Goal: Task Accomplishment & Management: Use online tool/utility

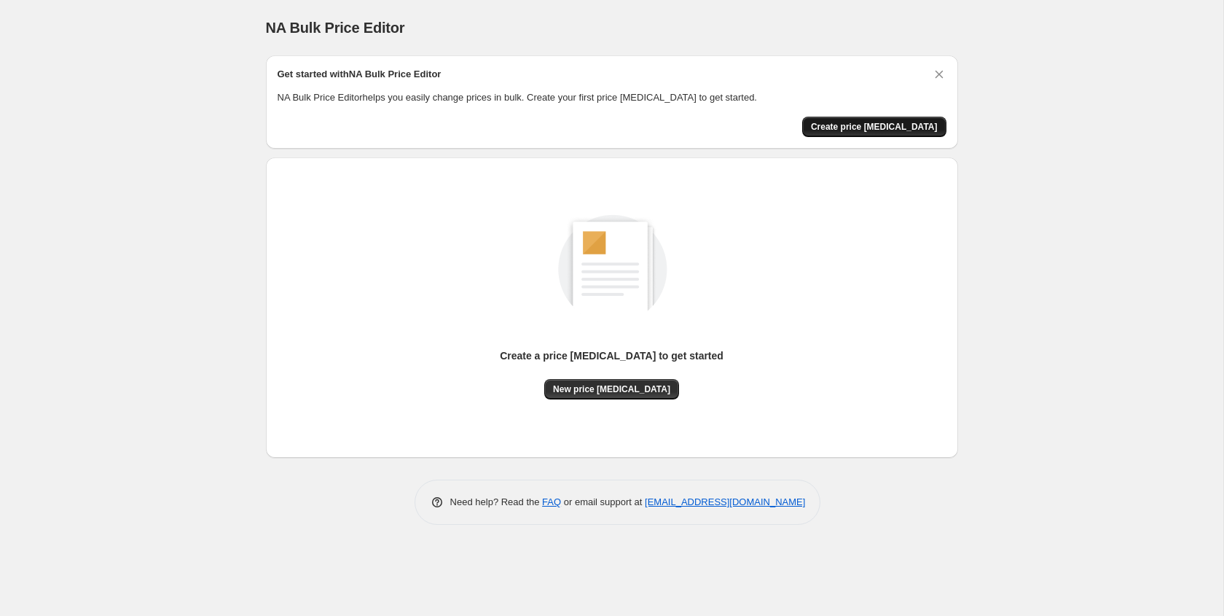
click at [871, 128] on span "Create price change job" at bounding box center [874, 127] width 127 height 12
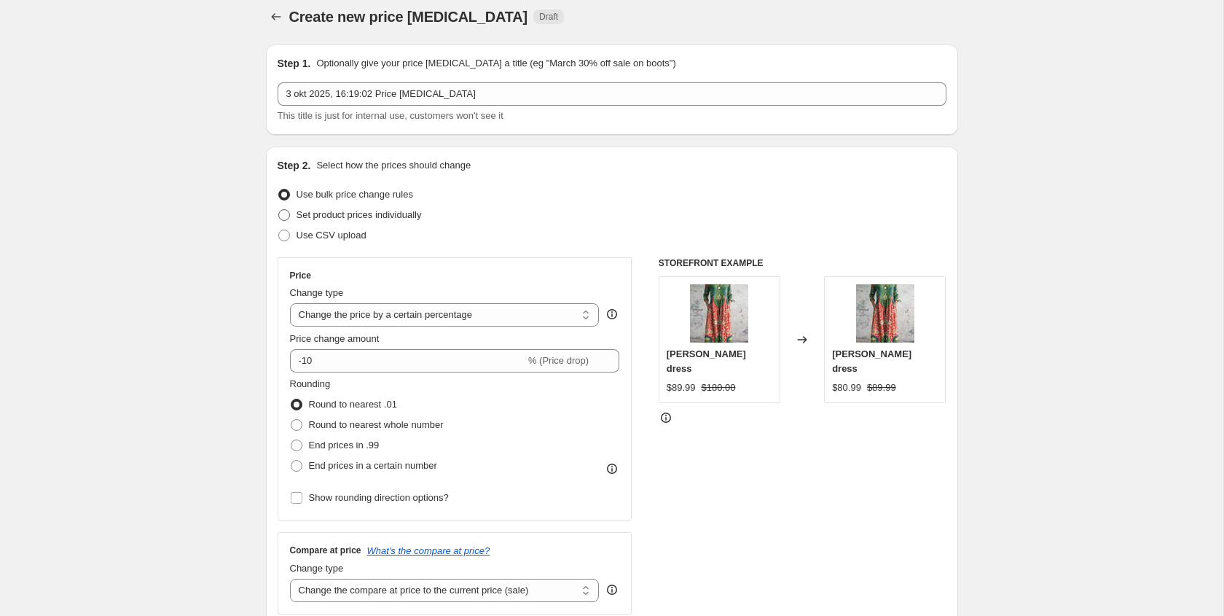
scroll to position [10, 0]
click at [372, 303] on div "Change type Change the price to a certain amount Change the price by a certain …" at bounding box center [445, 306] width 310 height 41
click at [375, 318] on select "Change the price to a certain amount Change the price by a certain amount Chang…" at bounding box center [445, 315] width 310 height 23
select select "to"
click at [290, 304] on select "Change the price to a certain amount Change the price by a certain amount Chang…" at bounding box center [445, 315] width 310 height 23
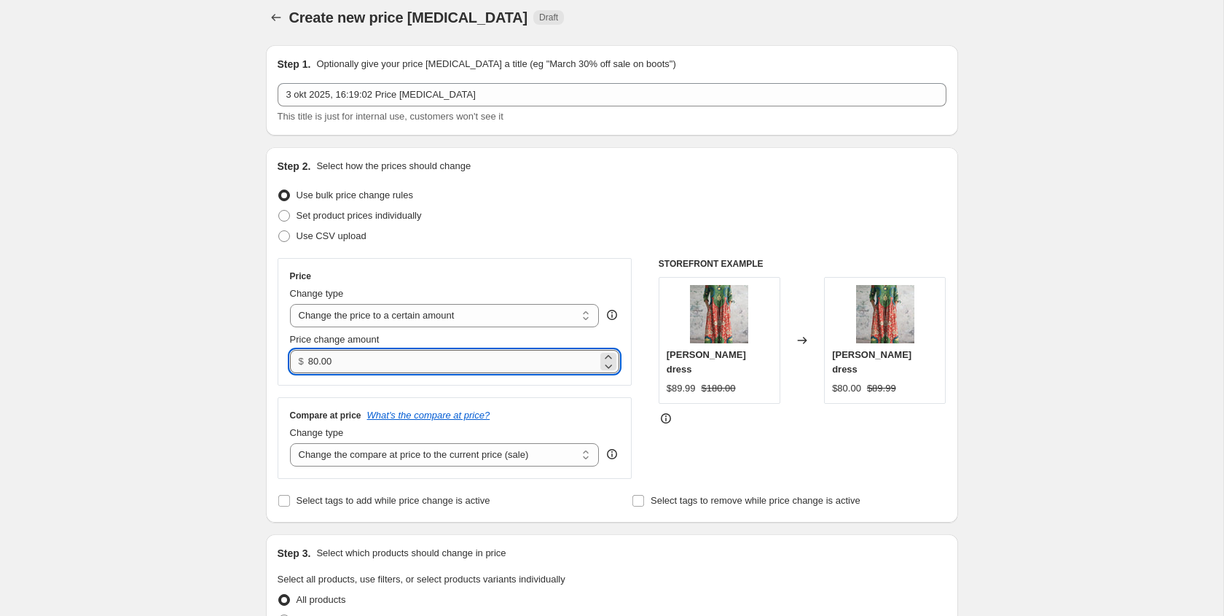
drag, startPoint x: 355, startPoint y: 365, endPoint x: 336, endPoint y: 363, distance: 19.8
click at [291, 364] on div "$ 80.00" at bounding box center [455, 361] width 330 height 23
type input "89.99"
click at [411, 444] on select "Change the compare at price to the current price (sale) Change the compare at p…" at bounding box center [445, 454] width 310 height 23
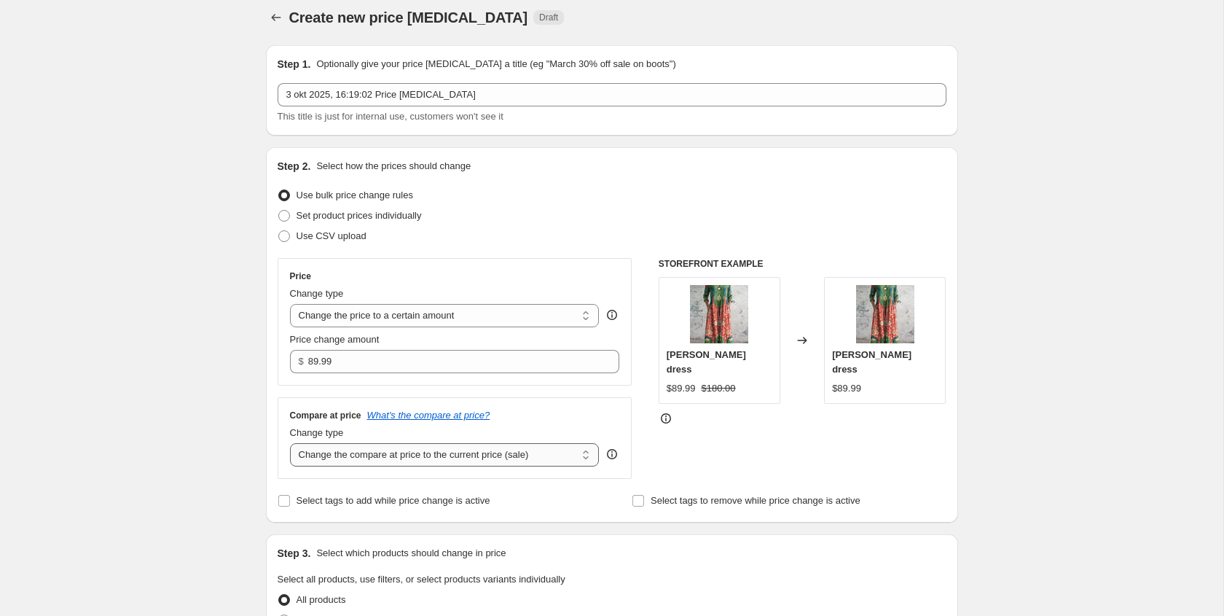
select select "to"
click at [290, 443] on select "Change the compare at price to the current price (sale) Change the compare at p…" at bounding box center [445, 454] width 310 height 23
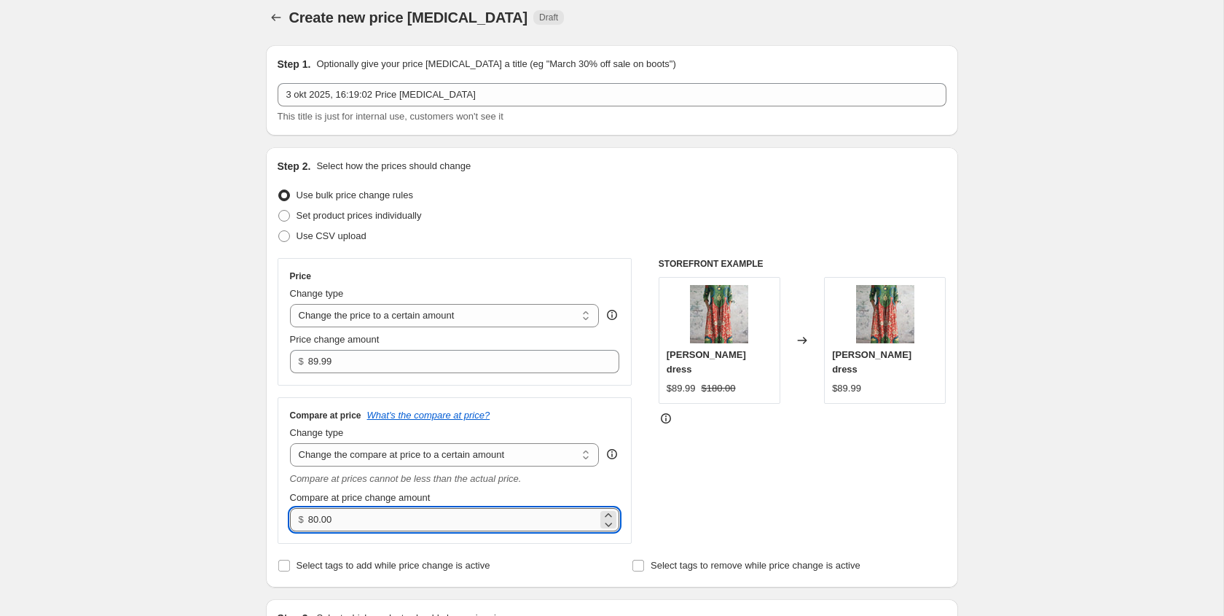
drag, startPoint x: 366, startPoint y: 517, endPoint x: 331, endPoint y: 519, distance: 34.3
click at [283, 516] on div "Compare at price What's the compare at price? Change type Change the compare at…" at bounding box center [455, 470] width 355 height 146
type input "180.00"
click at [586, 195] on div "Use bulk price change rules" at bounding box center [612, 195] width 669 height 20
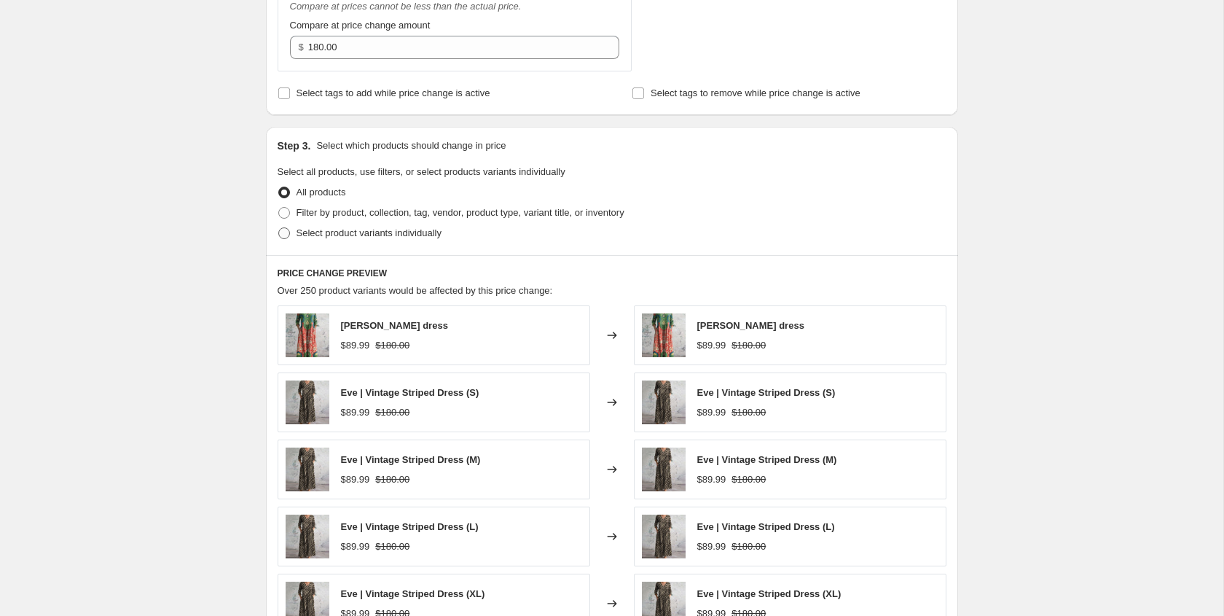
scroll to position [483, 0]
click at [339, 235] on span "Select product variants individually" at bounding box center [368, 232] width 145 height 11
click at [279, 227] on input "Select product variants individually" at bounding box center [278, 227] width 1 height 1
radio input "true"
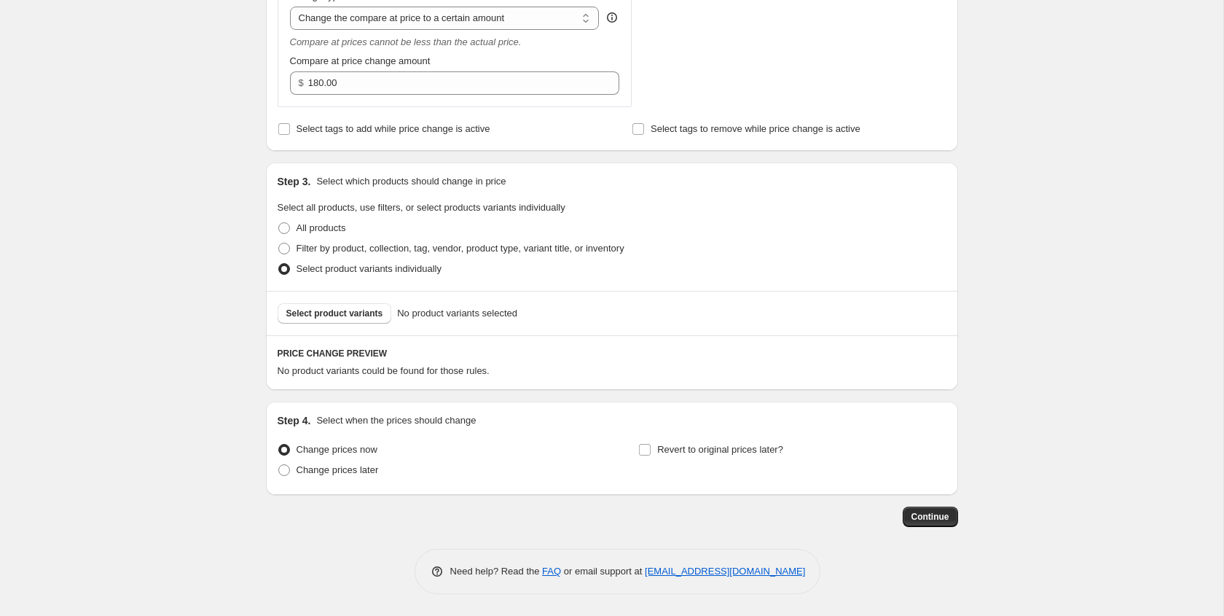
scroll to position [447, 0]
click at [310, 228] on span "All products" at bounding box center [321, 227] width 50 height 11
click at [279, 223] on input "All products" at bounding box center [278, 222] width 1 height 1
radio input "true"
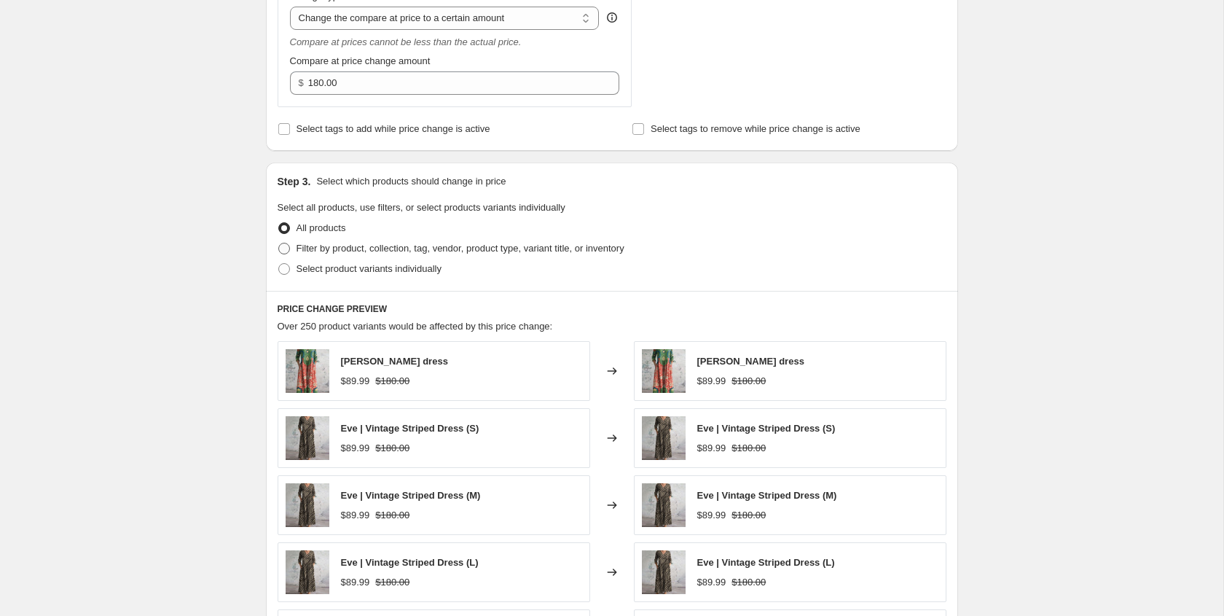
click at [339, 250] on span "Filter by product, collection, tag, vendor, product type, variant title, or inv…" at bounding box center [460, 248] width 328 height 11
click at [279, 243] on input "Filter by product, collection, tag, vendor, product type, variant title, or inv…" at bounding box center [278, 243] width 1 height 1
radio input "true"
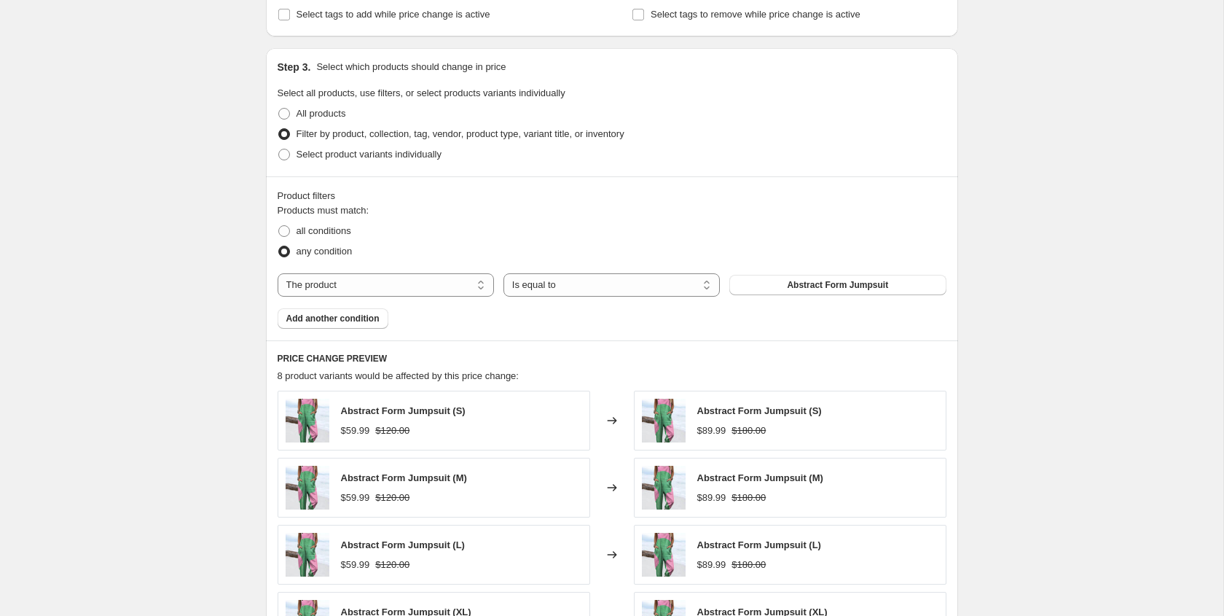
scroll to position [660, 0]
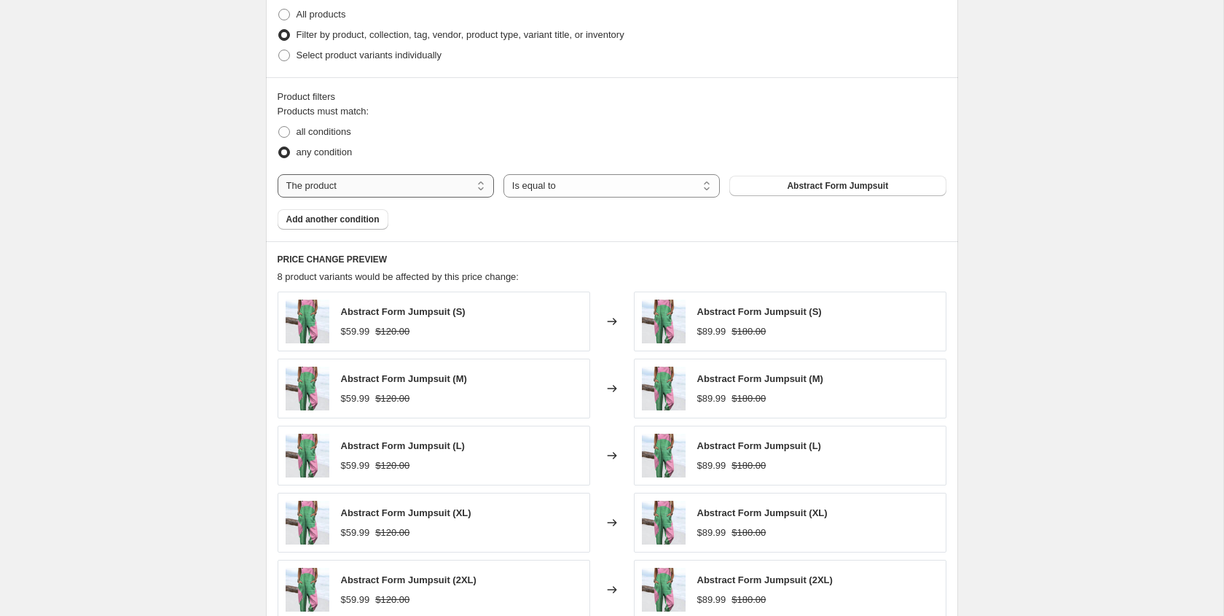
click at [398, 189] on select "The product The product's collection The product's tag The product's vendor The…" at bounding box center [386, 185] width 216 height 23
click at [562, 190] on select "Is equal to Is not equal to" at bounding box center [611, 185] width 216 height 23
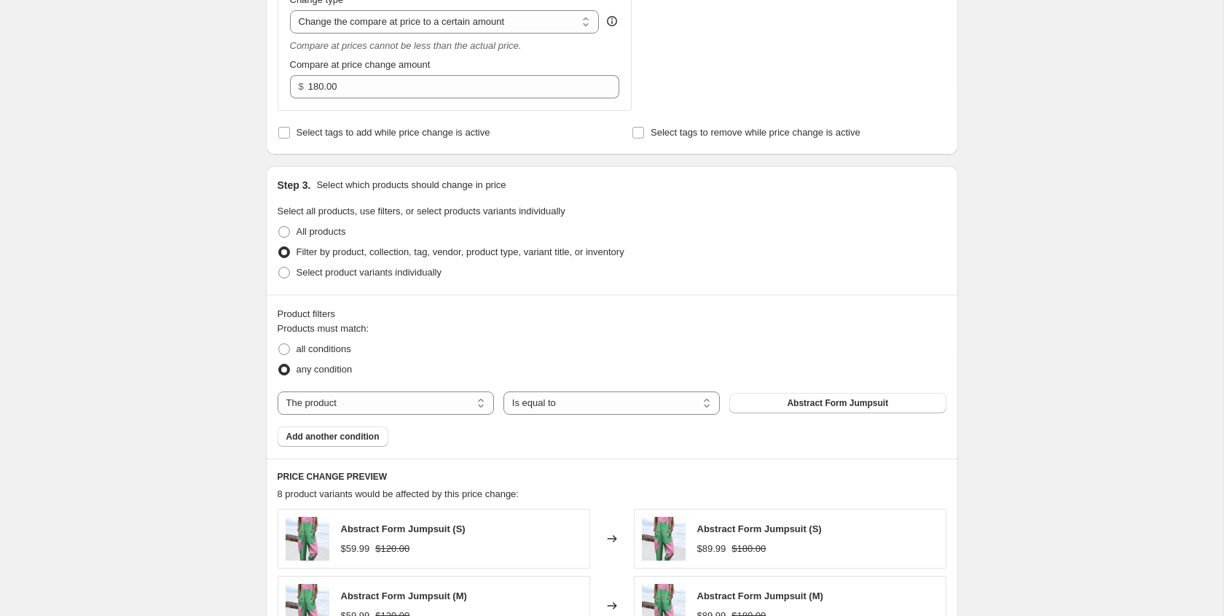
scroll to position [457, 0]
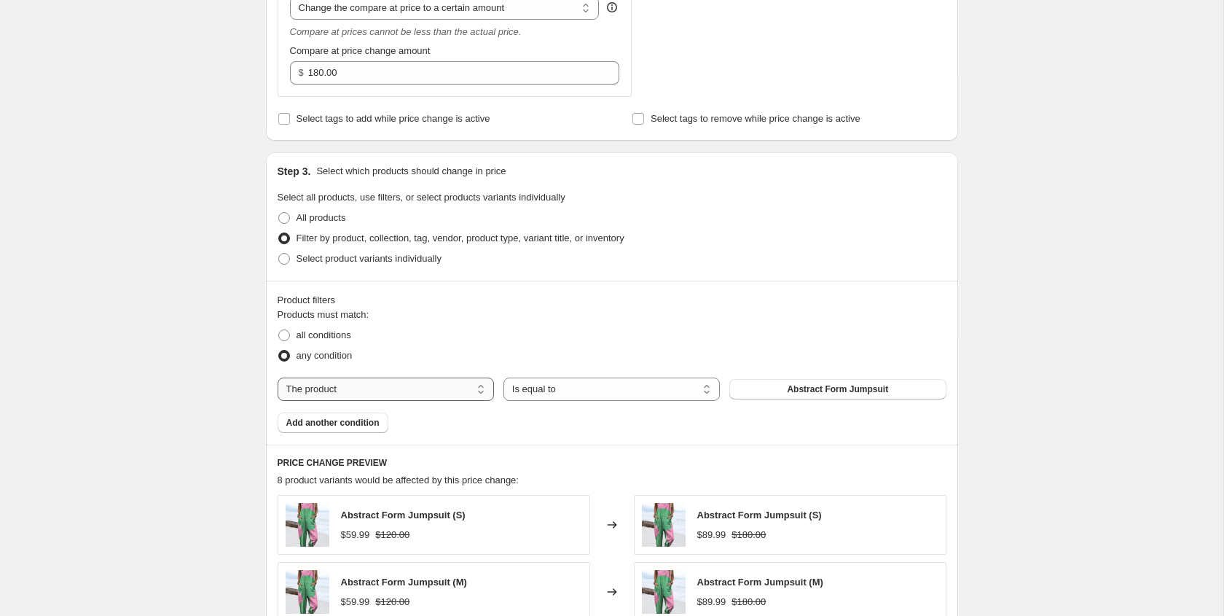
click at [418, 398] on select "The product The product's collection The product's tag The product's vendor The…" at bounding box center [386, 388] width 216 height 23
select select "collection"
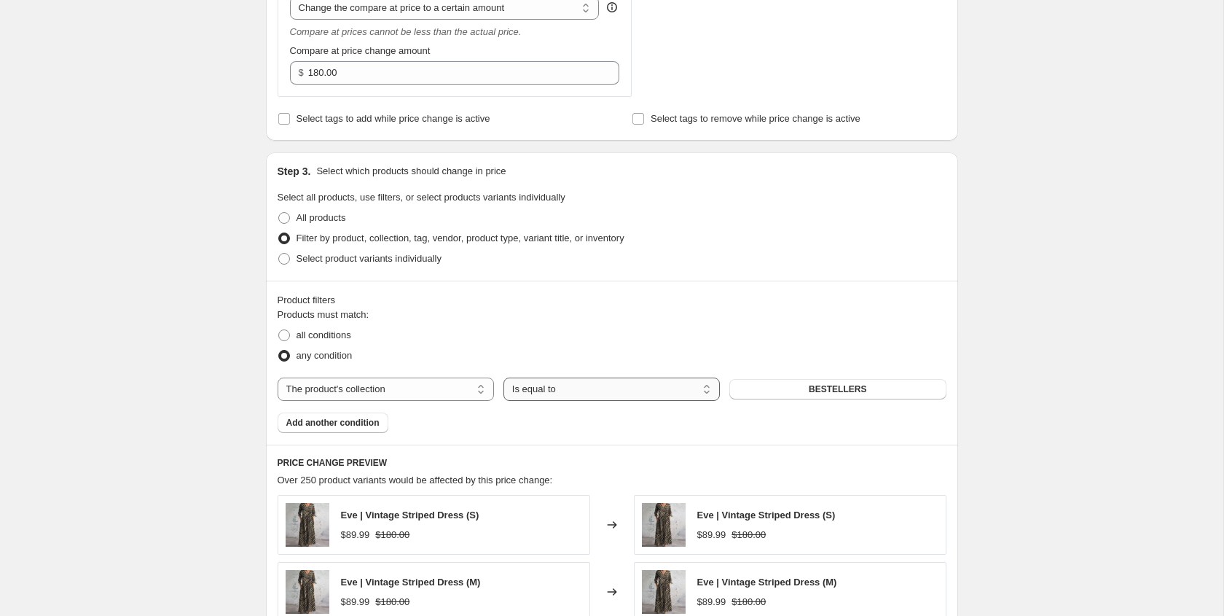
click at [571, 387] on select "Is equal to Is not equal to" at bounding box center [611, 388] width 216 height 23
click at [877, 391] on button "BESTELLERS" at bounding box center [837, 389] width 216 height 20
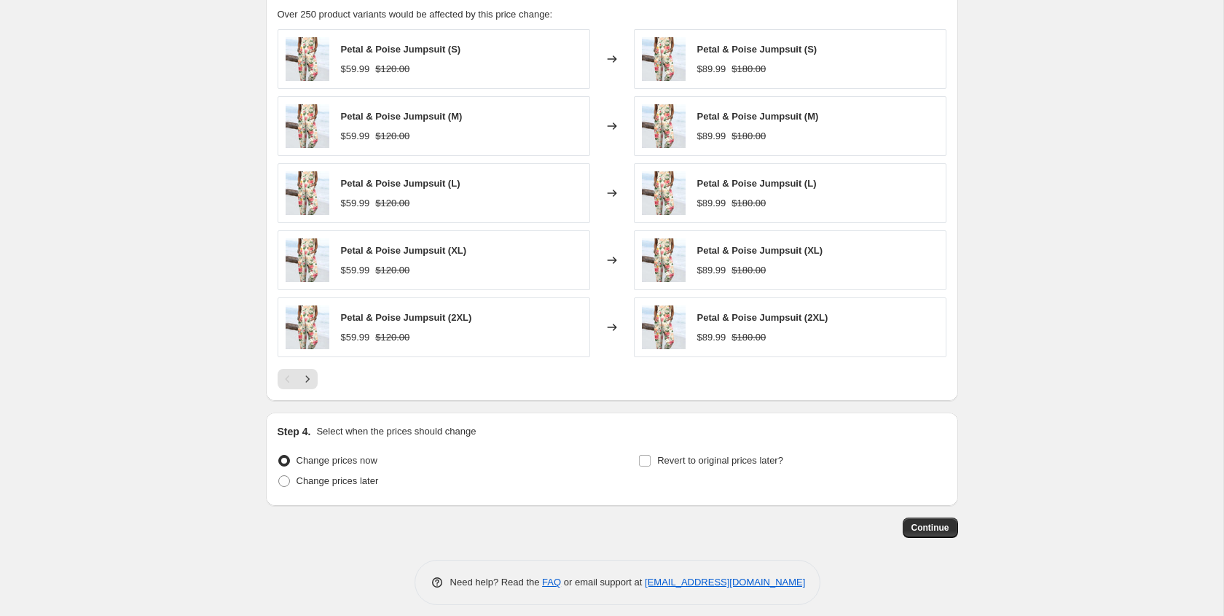
scroll to position [933, 0]
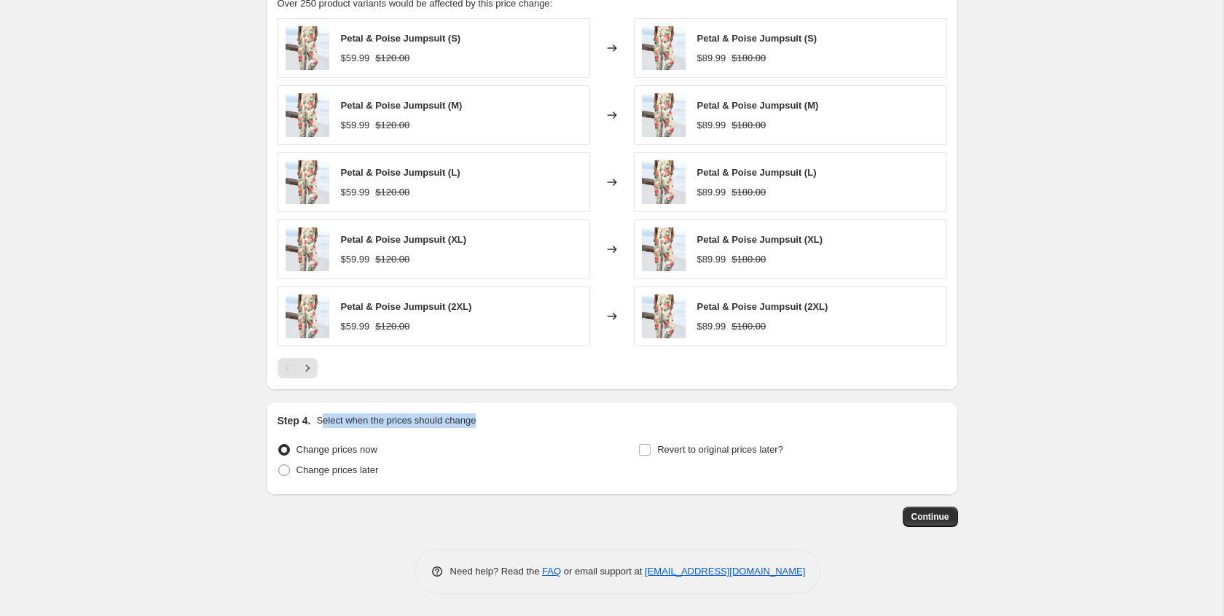
drag, startPoint x: 329, startPoint y: 422, endPoint x: 511, endPoint y: 422, distance: 182.1
click at [503, 422] on div "Step 4. Select when the prices should change" at bounding box center [612, 420] width 669 height 15
click at [523, 422] on div "Step 4. Select when the prices should change" at bounding box center [612, 420] width 669 height 15
click at [917, 522] on button "Continue" at bounding box center [930, 516] width 55 height 20
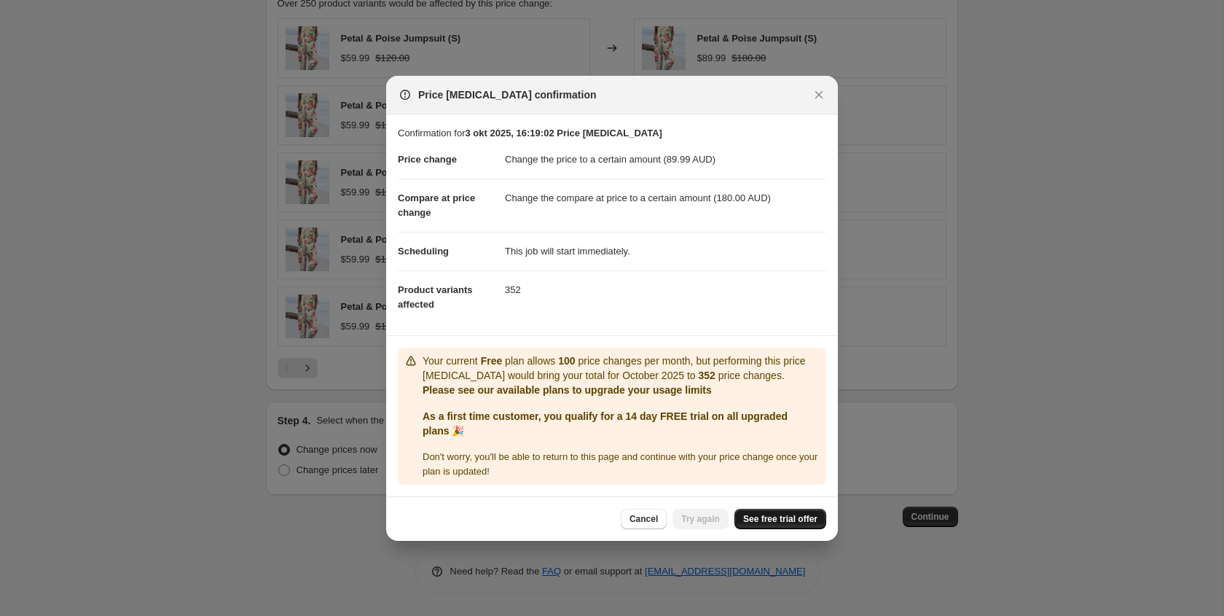
click at [751, 511] on link "See free trial offer" at bounding box center [780, 518] width 92 height 20
click at [688, 519] on span "Try again" at bounding box center [700, 519] width 39 height 12
click at [816, 92] on icon "Close" at bounding box center [819, 94] width 8 height 8
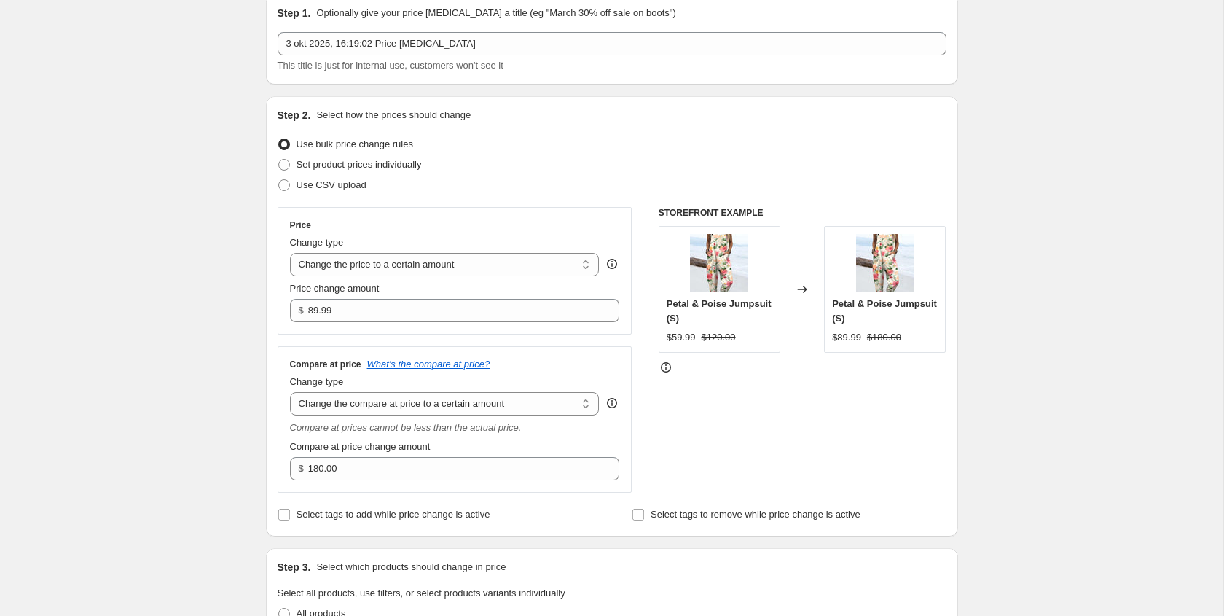
scroll to position [0, 0]
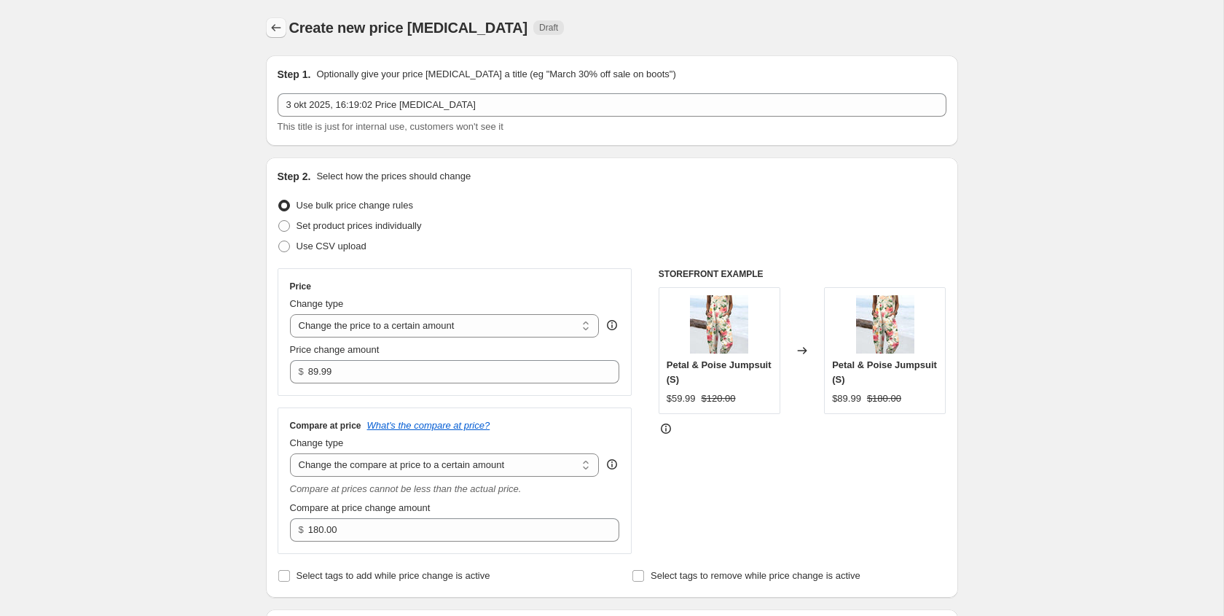
click at [280, 36] on button "Price change jobs" at bounding box center [276, 27] width 20 height 20
